Goal: Task Accomplishment & Management: Manage account settings

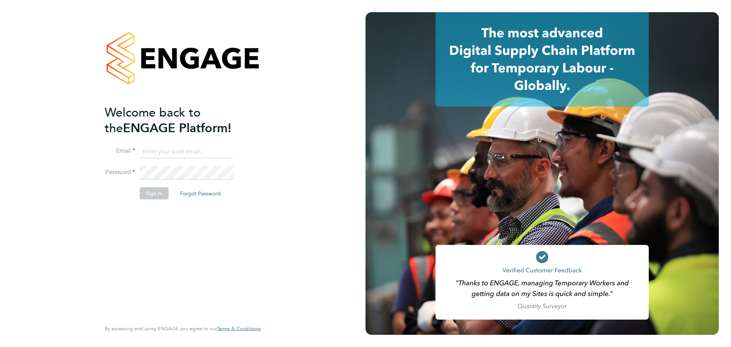
click at [155, 149] on input at bounding box center [187, 152] width 94 height 14
type input "[EMAIL_ADDRESS][PERSON_NAME][DOMAIN_NAME]"
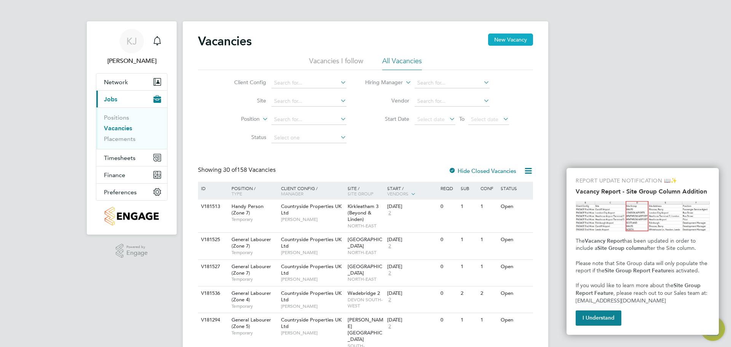
click at [507, 35] on button "New Vacancy" at bounding box center [510, 39] width 45 height 12
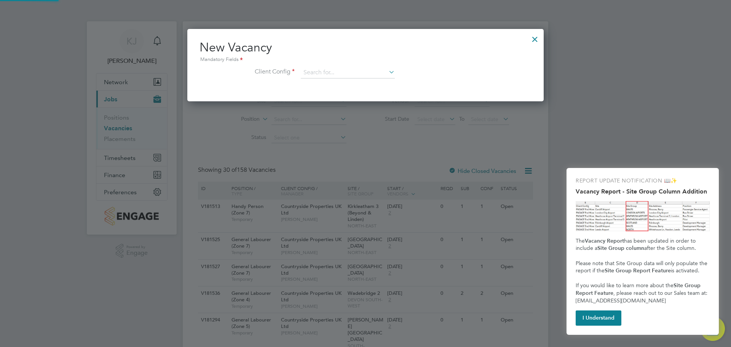
scroll to position [72, 357]
click at [537, 37] on div at bounding box center [535, 37] width 14 height 14
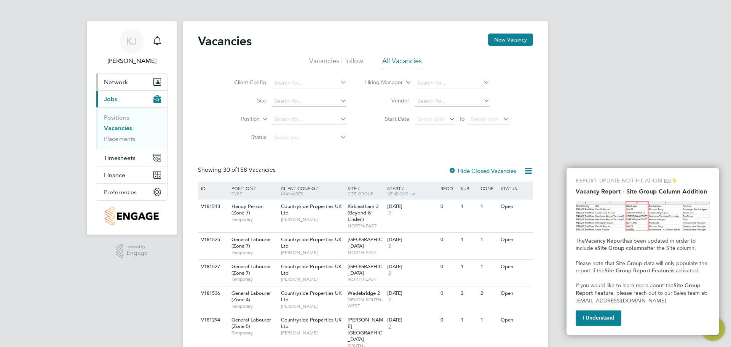
click at [116, 81] on span "Network" at bounding box center [116, 81] width 24 height 7
click at [102, 85] on button "Network" at bounding box center [131, 81] width 71 height 17
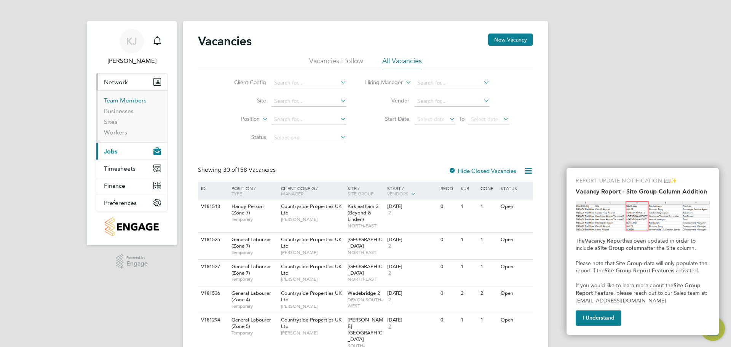
click at [110, 101] on link "Team Members" at bounding box center [125, 100] width 43 height 7
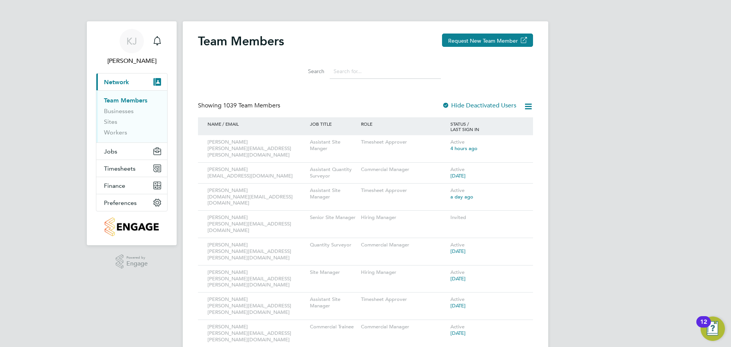
click at [370, 73] on input at bounding box center [385, 71] width 111 height 15
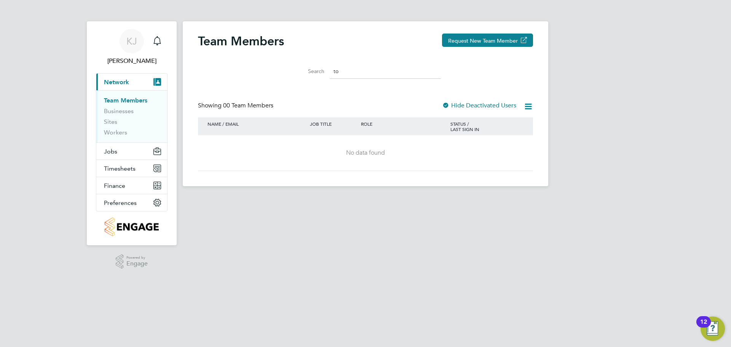
type input "t"
click at [471, 43] on button "Request New Team Member" at bounding box center [487, 39] width 91 height 13
